Goal: Task Accomplishment & Management: Use online tool/utility

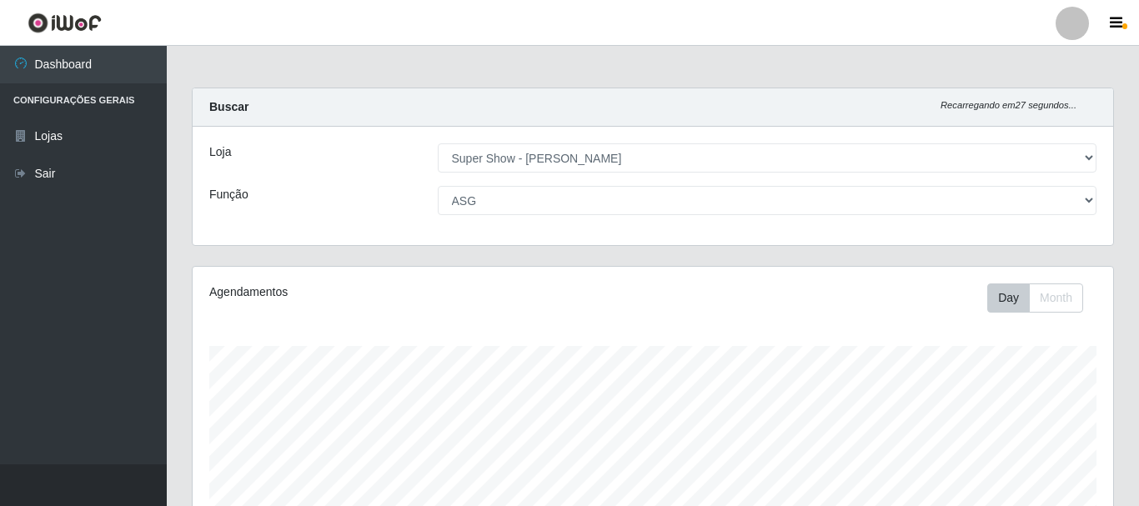
select select "120"
select select "16"
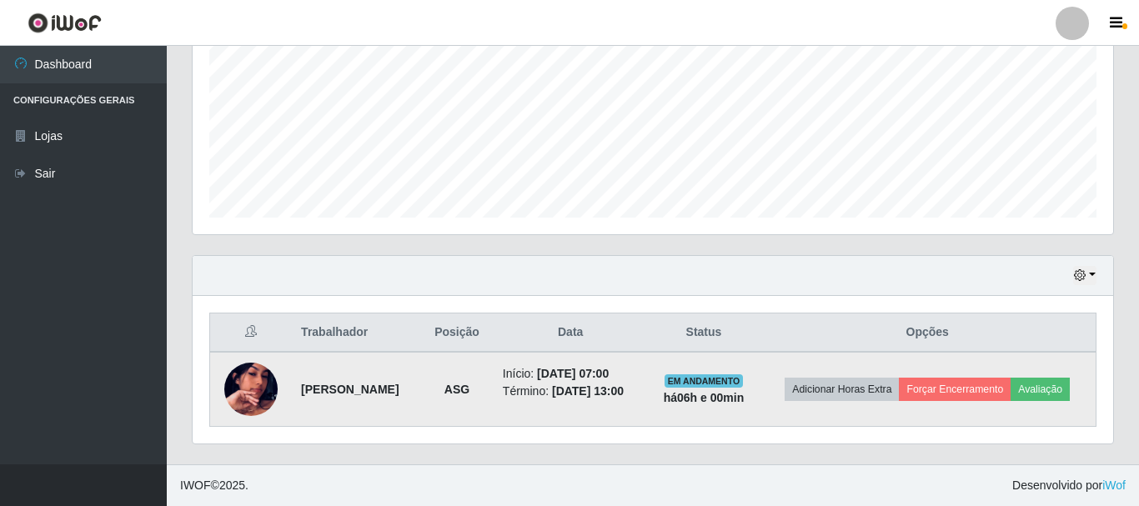
scroll to position [346, 920]
click at [1055, 383] on button "Avaliação" at bounding box center [1039, 389] width 59 height 23
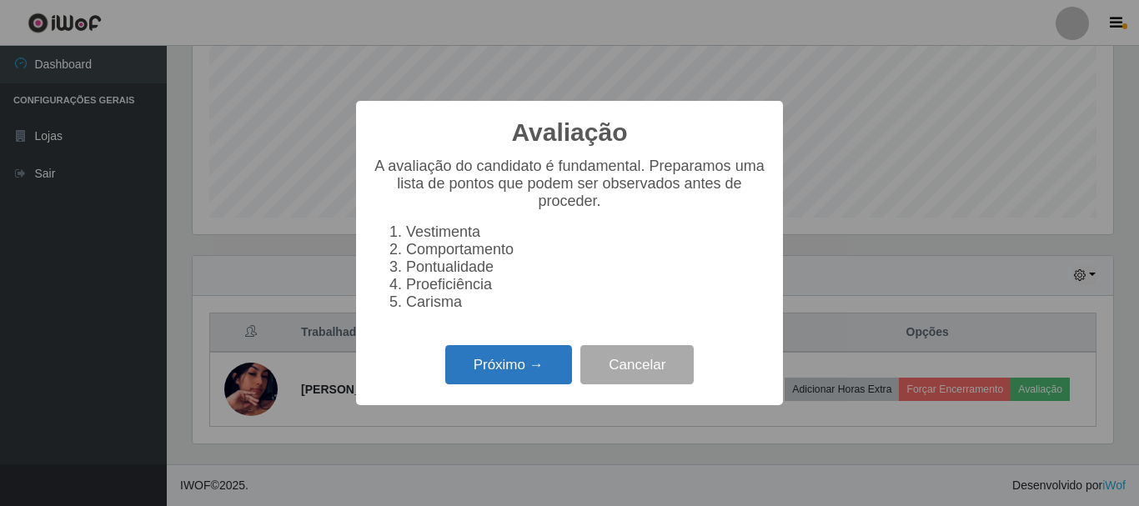
click at [520, 379] on button "Próximo →" at bounding box center [508, 364] width 127 height 39
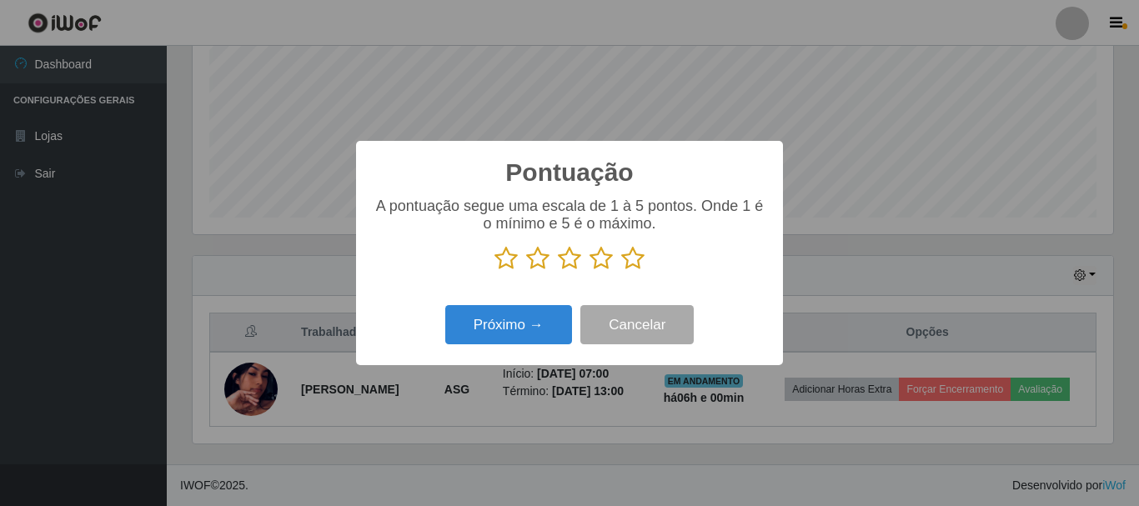
click at [637, 261] on icon at bounding box center [632, 258] width 23 height 25
click at [621, 271] on input "radio" at bounding box center [621, 271] width 0 height 0
click at [634, 261] on icon at bounding box center [632, 258] width 23 height 25
click at [621, 271] on input "radio" at bounding box center [621, 271] width 0 height 0
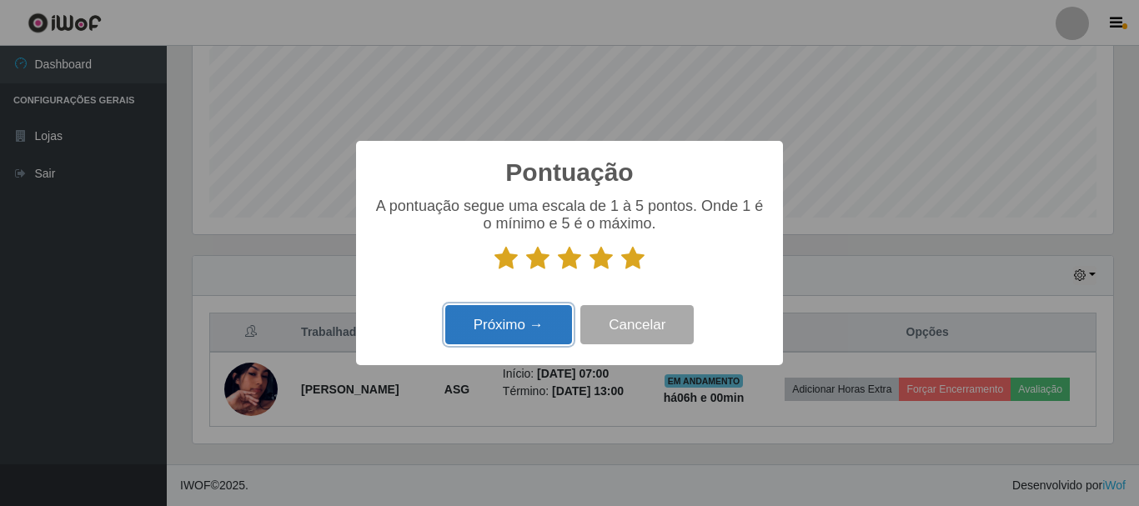
click at [527, 330] on button "Próximo →" at bounding box center [508, 324] width 127 height 39
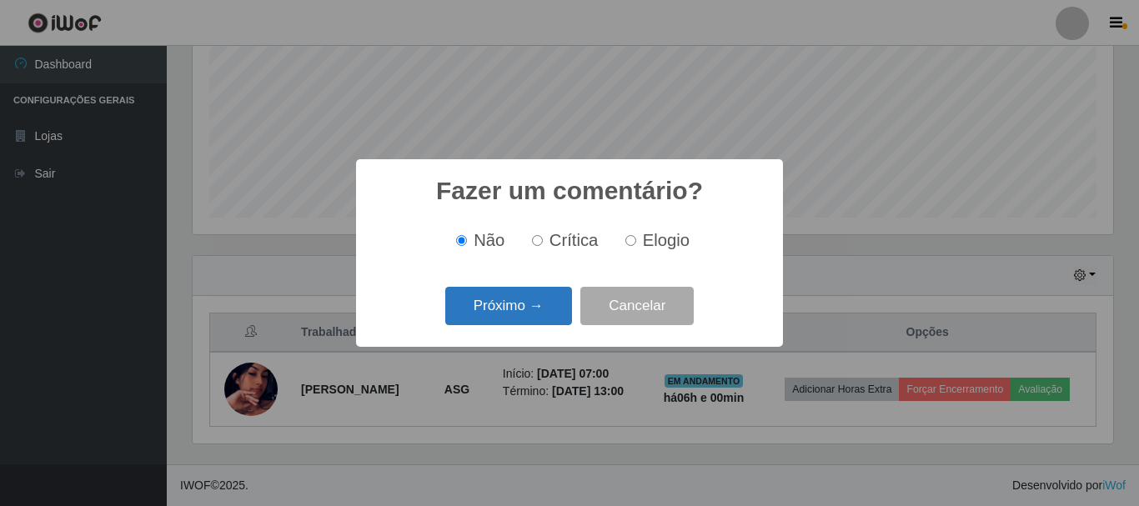
click at [523, 296] on button "Próximo →" at bounding box center [508, 306] width 127 height 39
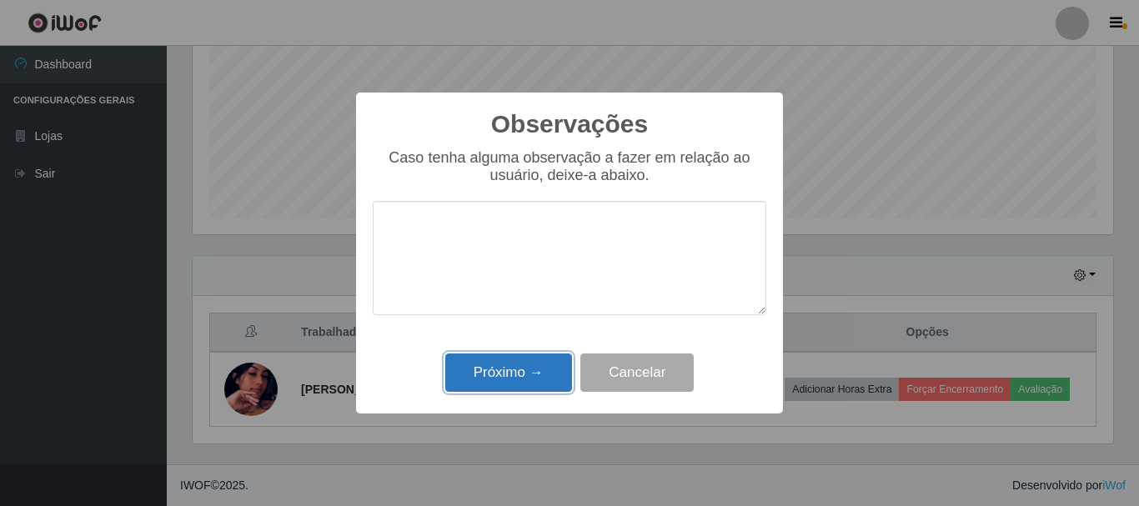
click at [508, 373] on button "Próximo →" at bounding box center [508, 372] width 127 height 39
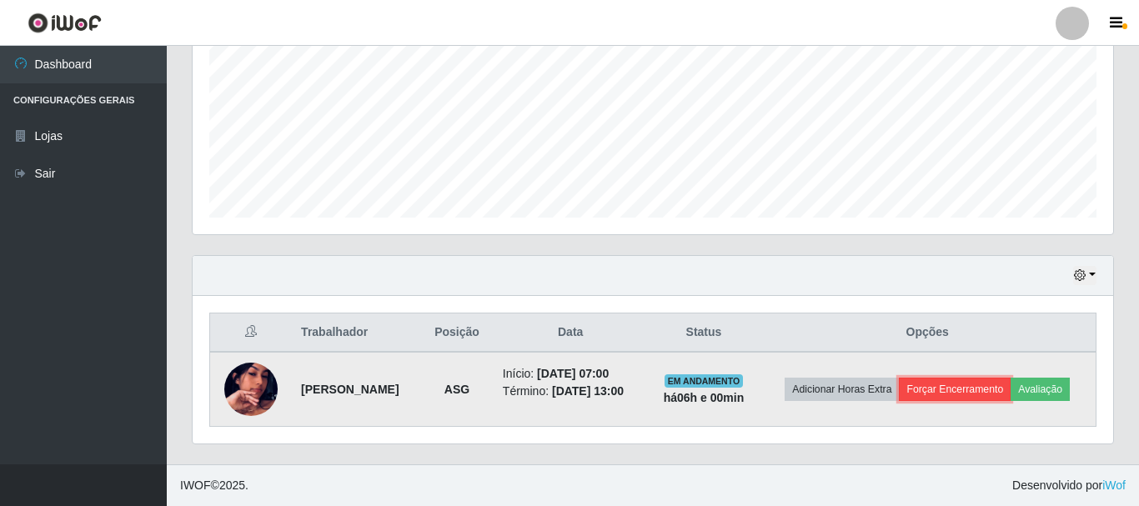
click at [934, 383] on button "Forçar Encerramento" at bounding box center [955, 389] width 112 height 23
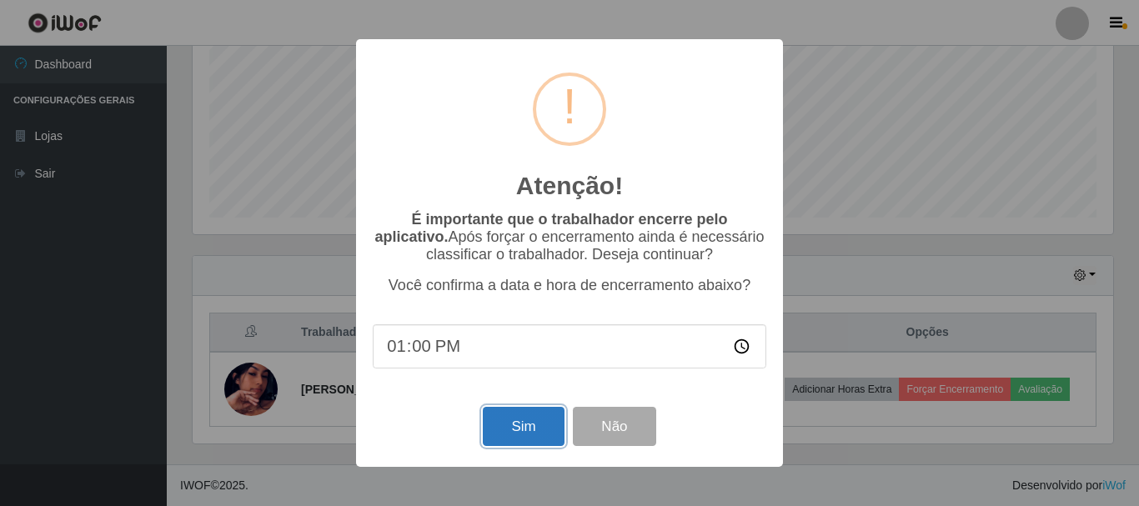
click at [528, 423] on button "Sim" at bounding box center [523, 426] width 81 height 39
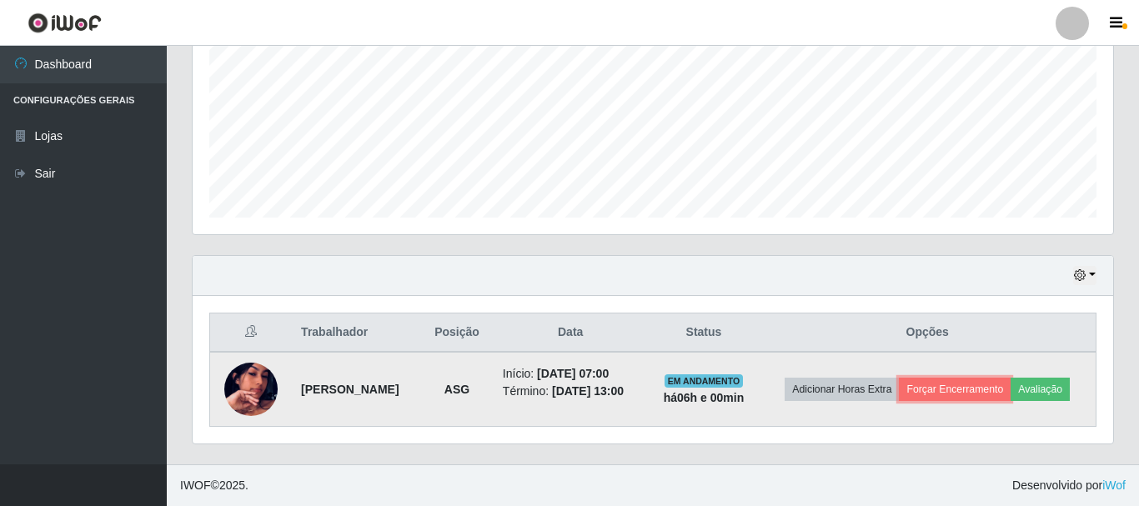
scroll to position [304, 0]
